Goal: Transaction & Acquisition: Purchase product/service

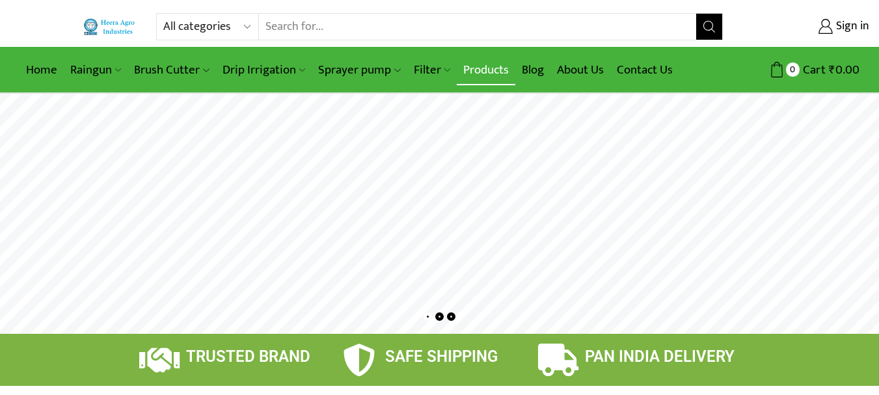
click at [485, 67] on link "Products" at bounding box center [486, 70] width 59 height 31
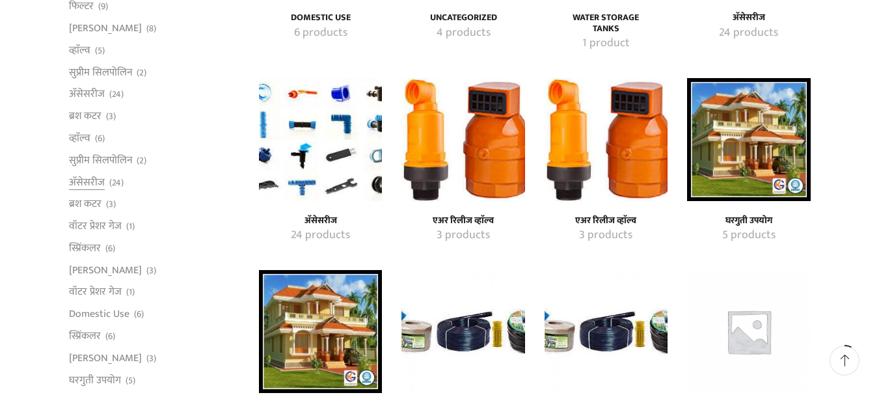
scroll to position [260, 0]
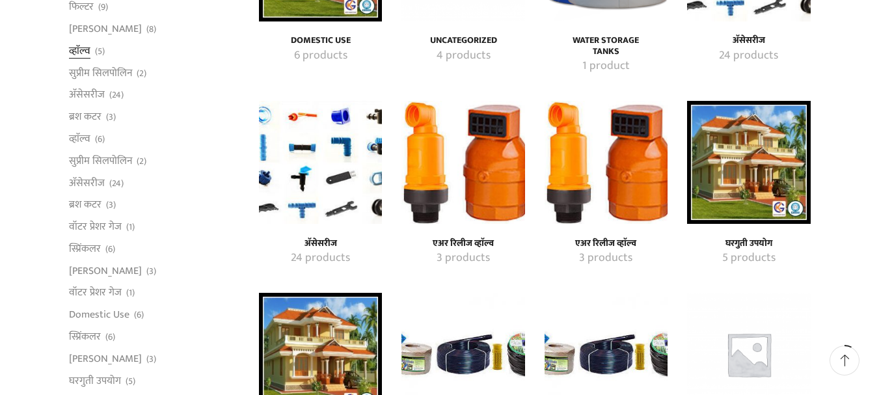
click at [77, 53] on link "व्हाॅल्व" at bounding box center [79, 51] width 21 height 22
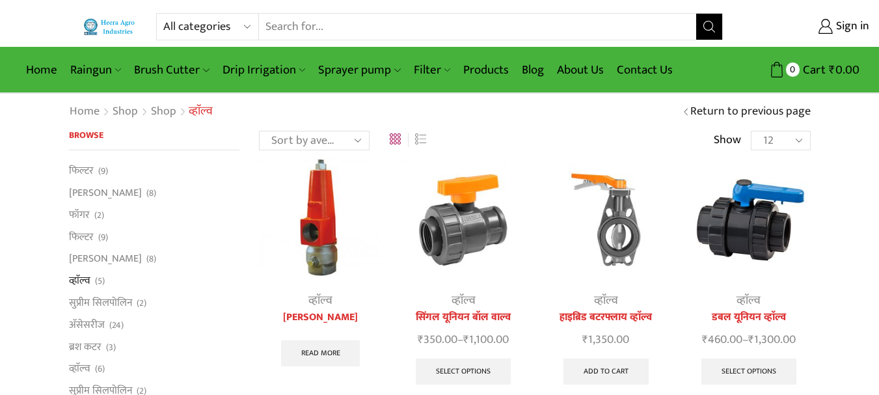
click at [329, 240] on img at bounding box center [320, 219] width 123 height 123
click at [325, 319] on link "[PERSON_NAME]" at bounding box center [320, 318] width 123 height 16
click at [324, 316] on link "[PERSON_NAME]" at bounding box center [320, 318] width 123 height 16
click at [338, 320] on link "[PERSON_NAME]" at bounding box center [320, 318] width 123 height 16
click at [336, 320] on link "[PERSON_NAME]" at bounding box center [320, 318] width 123 height 16
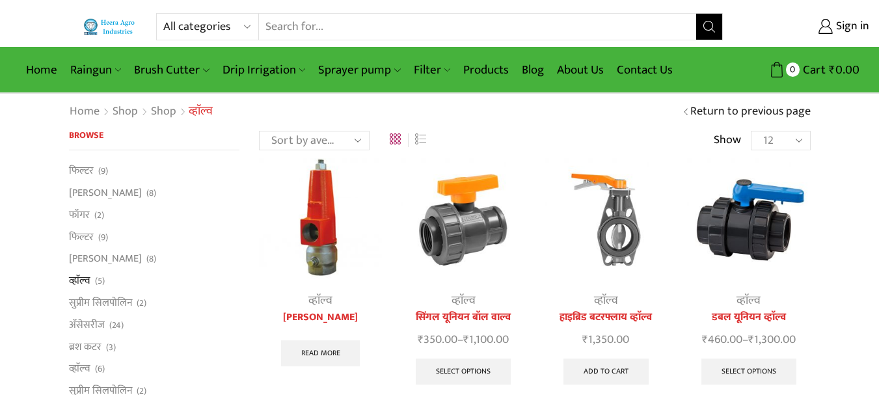
click at [335, 320] on link "[PERSON_NAME]" at bounding box center [320, 318] width 123 height 16
click at [334, 320] on link "[PERSON_NAME]" at bounding box center [320, 318] width 123 height 16
click at [333, 321] on link "[PERSON_NAME]" at bounding box center [320, 318] width 123 height 16
click at [321, 300] on link "व्हाॅल्व" at bounding box center [320, 301] width 24 height 20
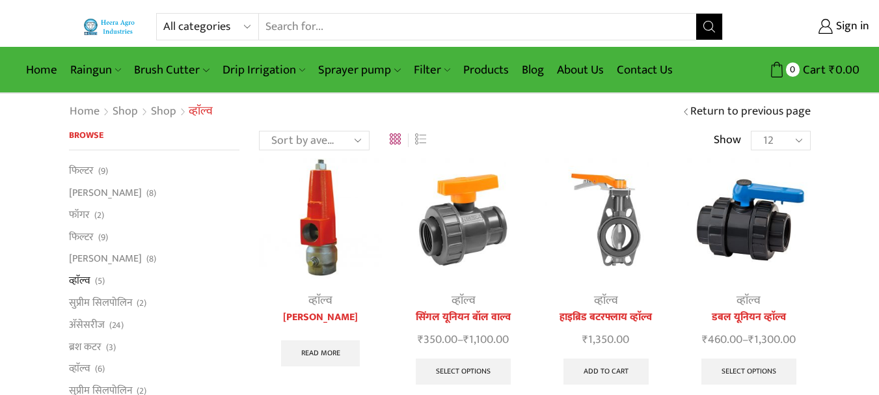
click at [320, 300] on link "व्हाॅल्व" at bounding box center [320, 301] width 24 height 20
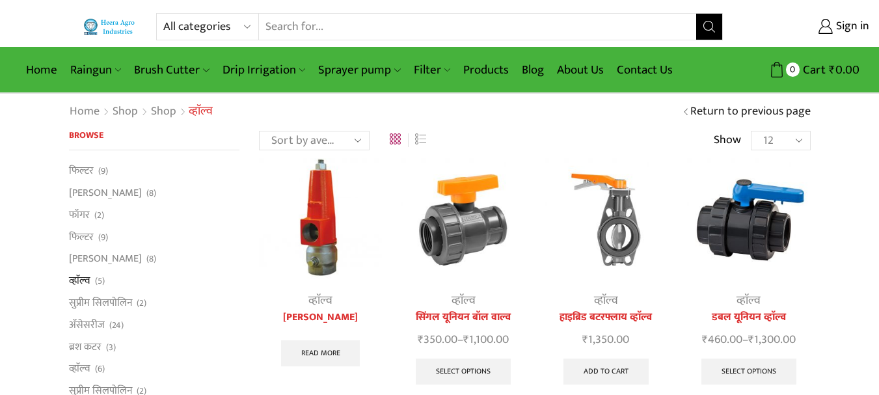
click at [320, 300] on link "व्हाॅल्व" at bounding box center [320, 301] width 24 height 20
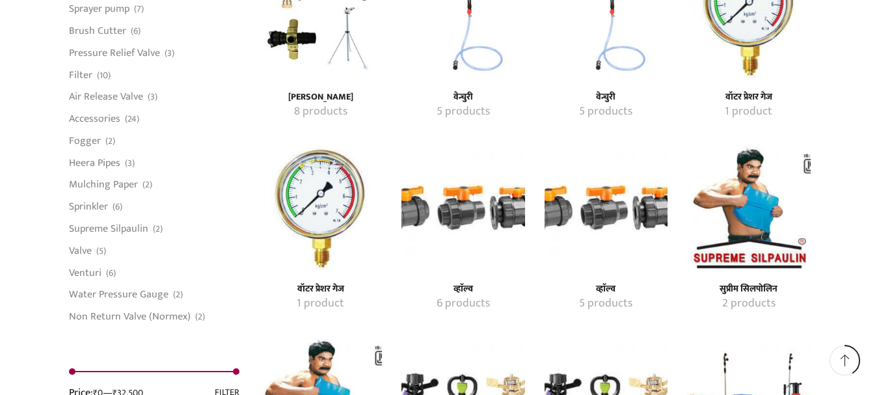
scroll to position [1627, 0]
